Goal: Task Accomplishment & Management: Use online tool/utility

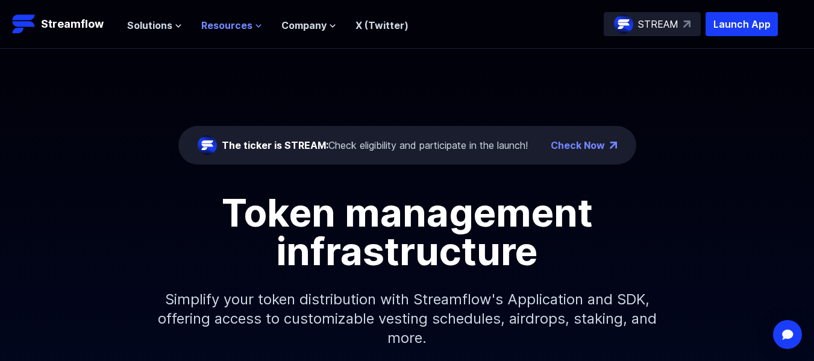
click at [255, 25] on icon at bounding box center [258, 25] width 7 height 7
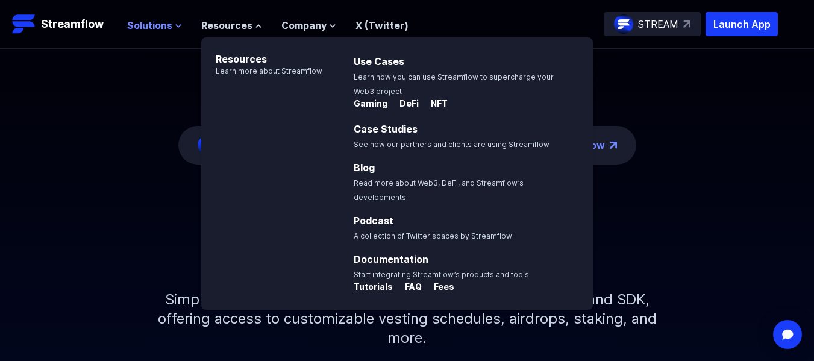
click at [166, 27] on span "Solutions" at bounding box center [149, 25] width 45 height 14
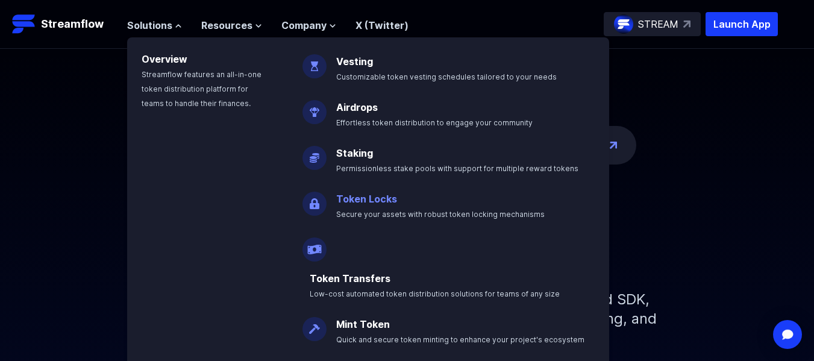
click at [355, 202] on link "Token Locks" at bounding box center [366, 199] width 61 height 12
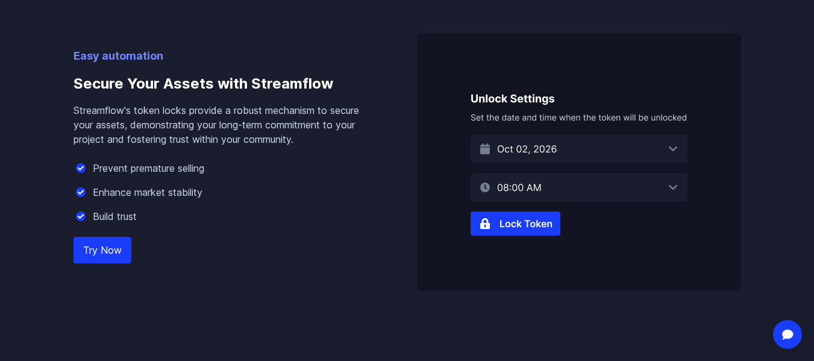
scroll to position [761, 0]
click at [110, 240] on link "Try Now" at bounding box center [103, 249] width 58 height 27
